Goal: Task Accomplishment & Management: Use online tool/utility

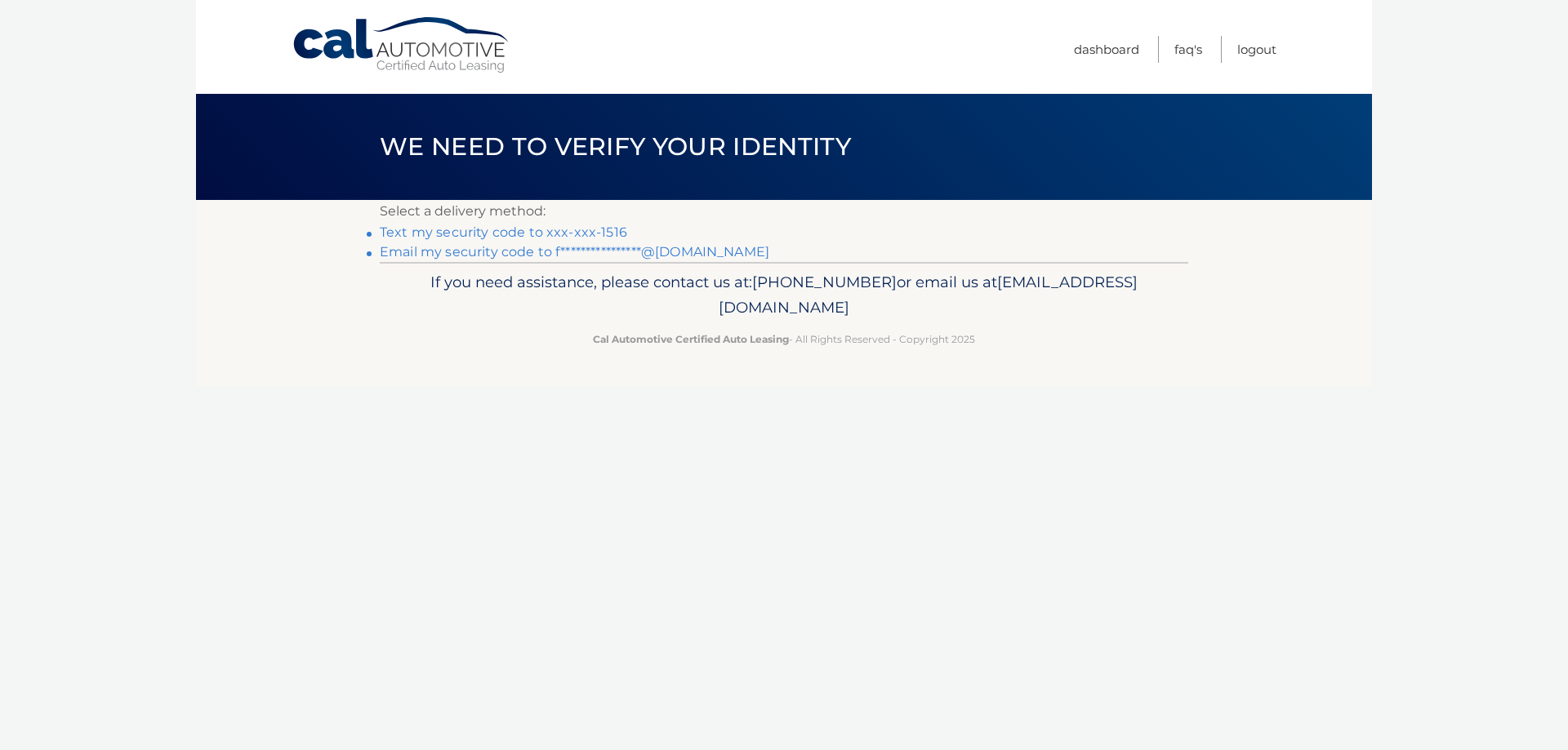
click at [509, 230] on link "Text my security code to xxx-xxx-1516" at bounding box center [503, 233] width 248 height 15
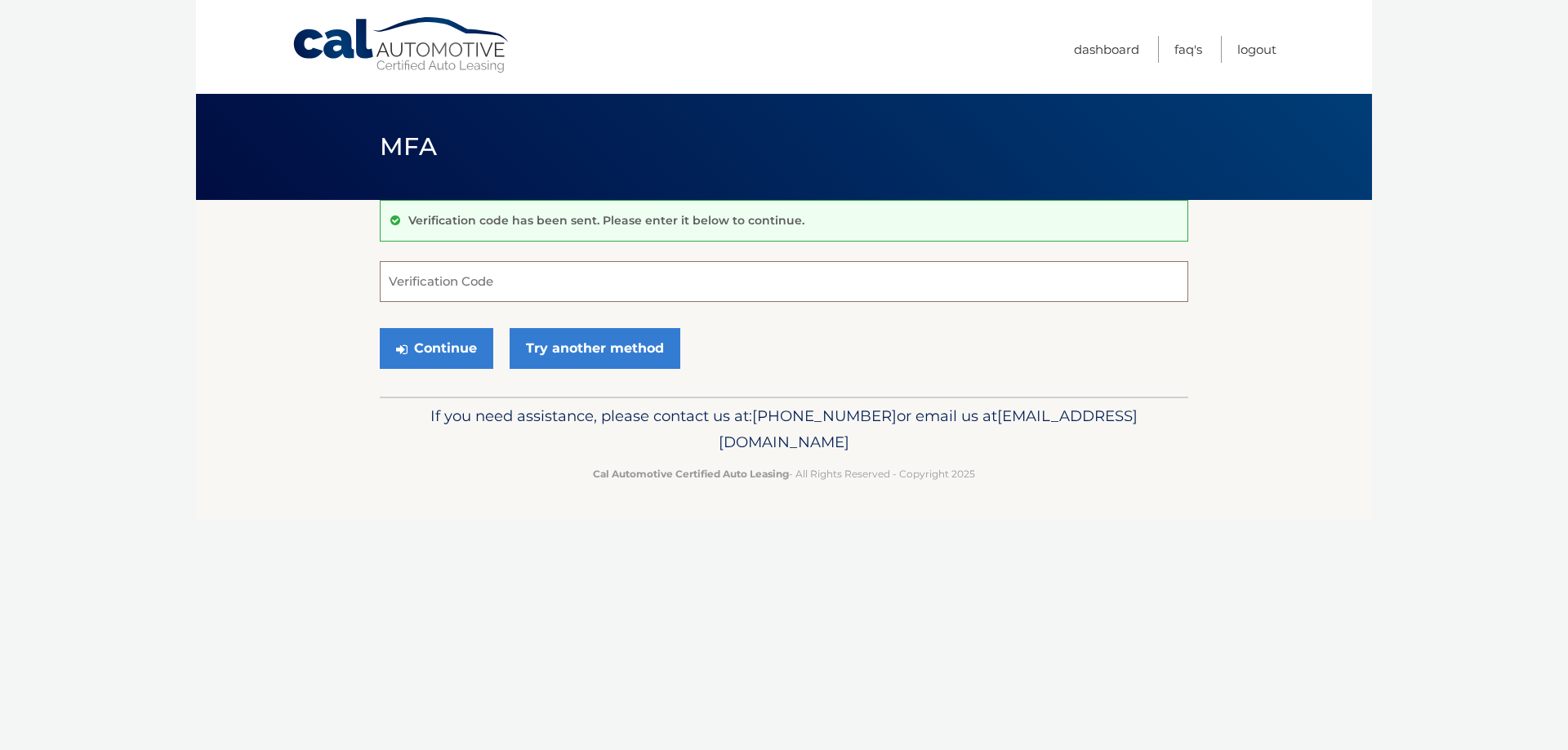
click at [451, 283] on input "Verification Code" at bounding box center [784, 282] width 809 height 41
type input "884823"
click at [380, 328] on button "Continue" at bounding box center [436, 348] width 113 height 41
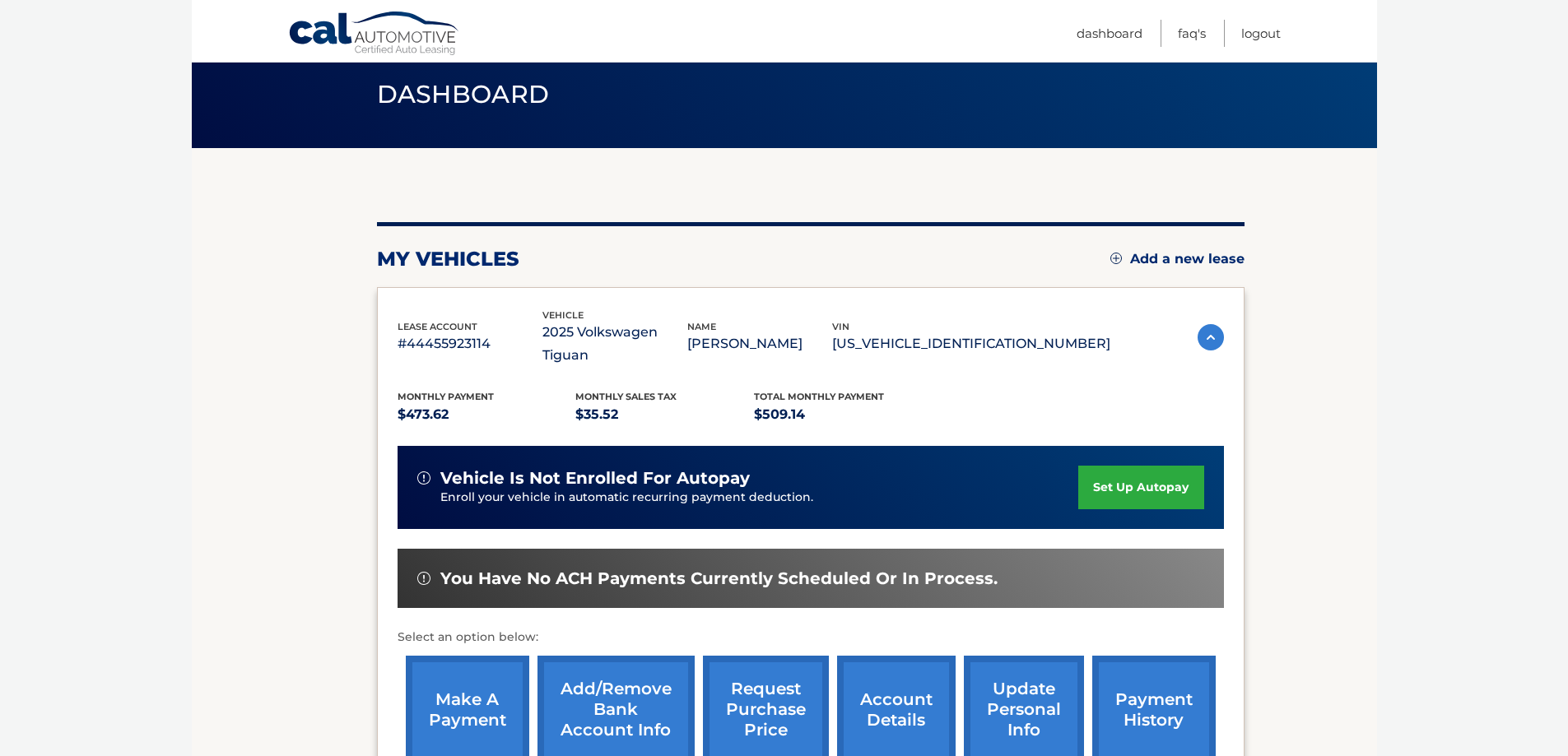
scroll to position [241, 0]
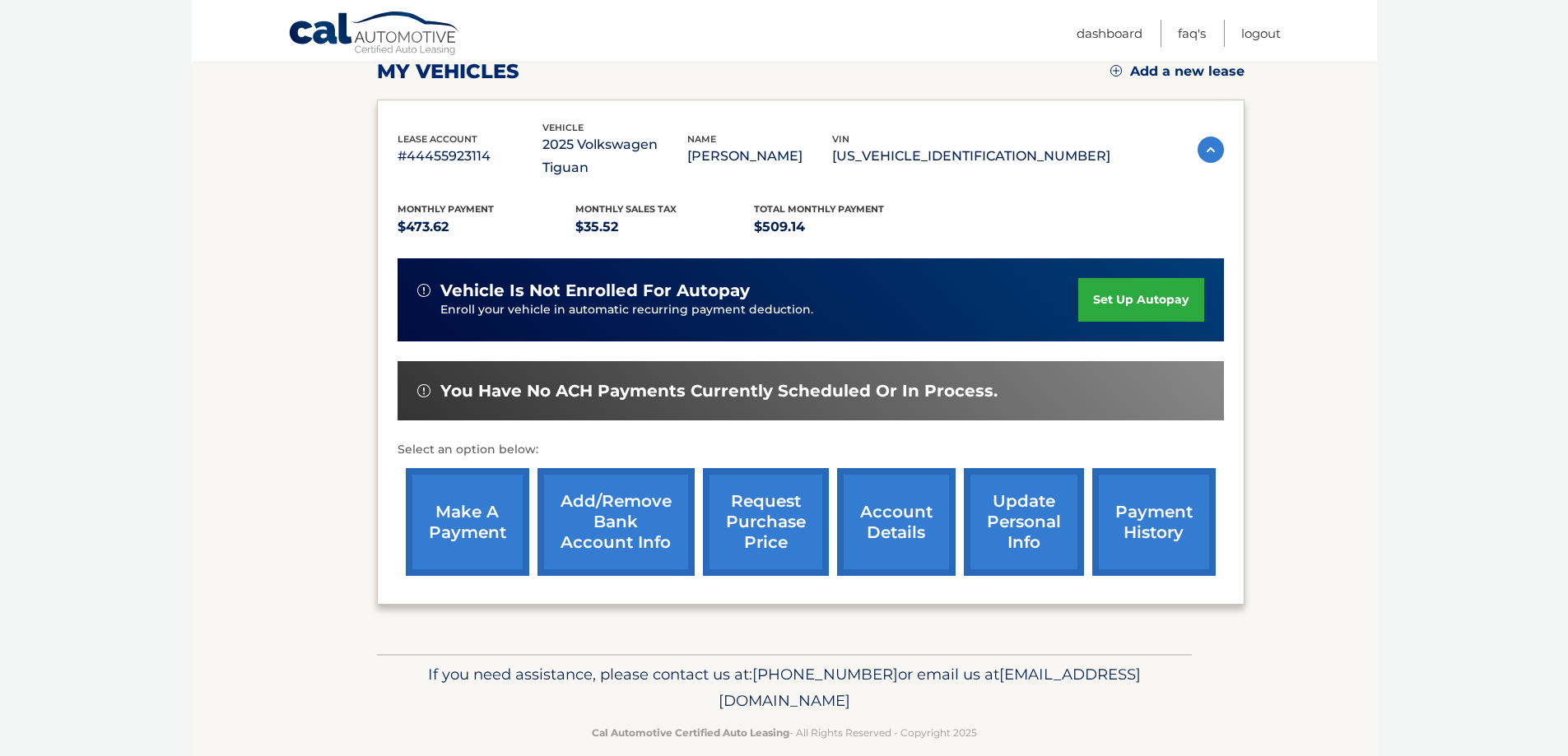
click at [460, 493] on link "make a payment" at bounding box center [467, 522] width 124 height 107
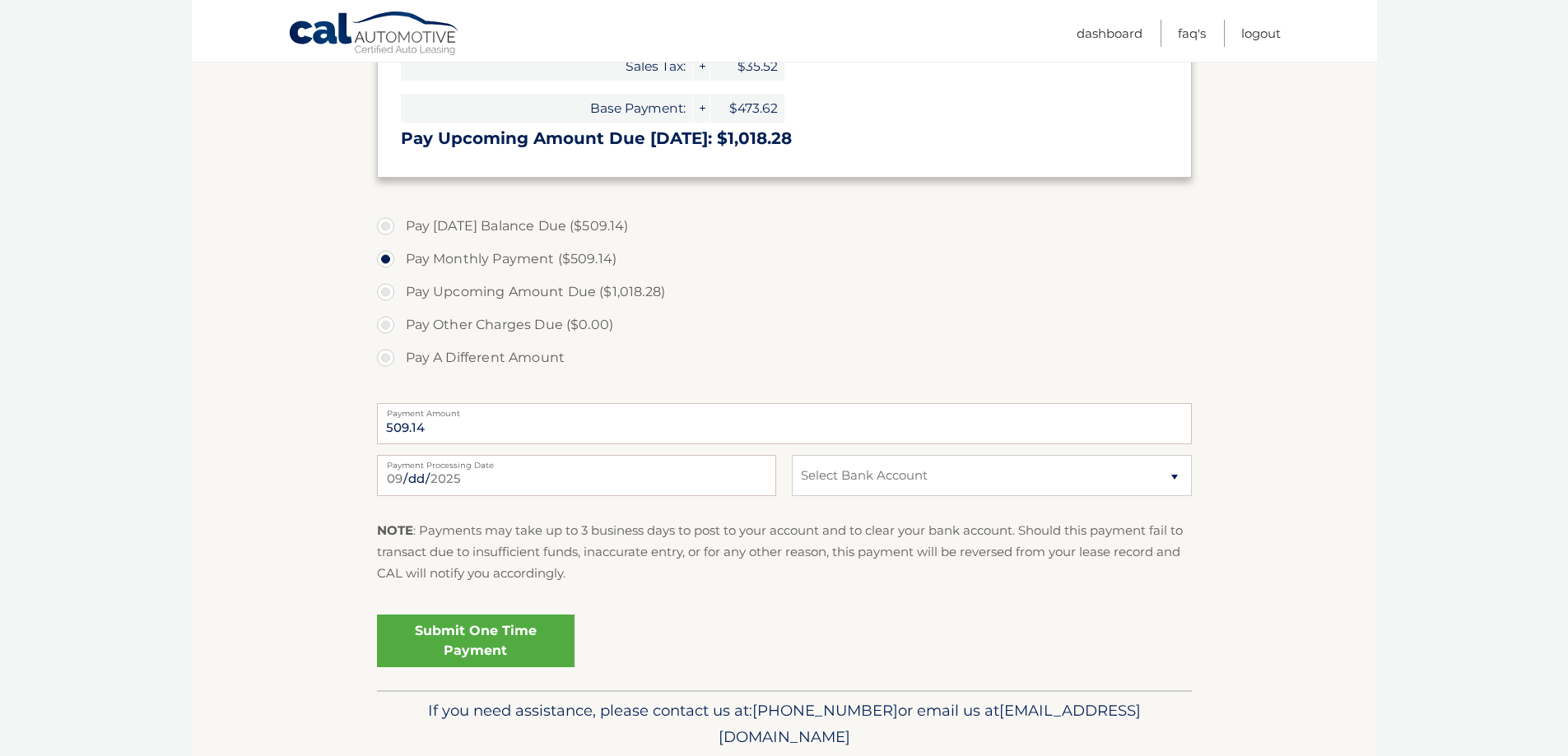
scroll to position [493, 0]
